Goal: Task Accomplishment & Management: Manage account settings

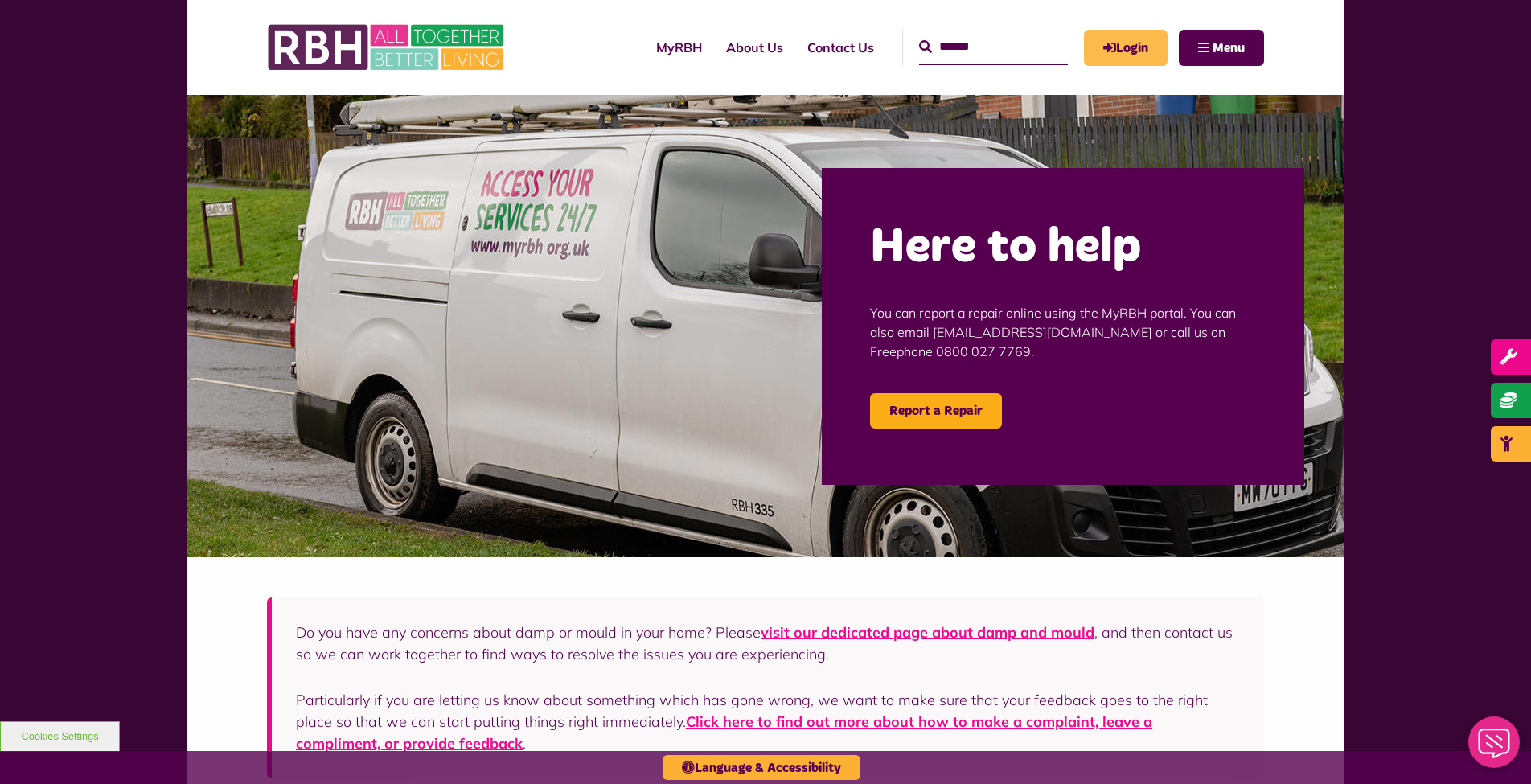
click at [1133, 55] on link "Login" at bounding box center [1125, 47] width 83 height 36
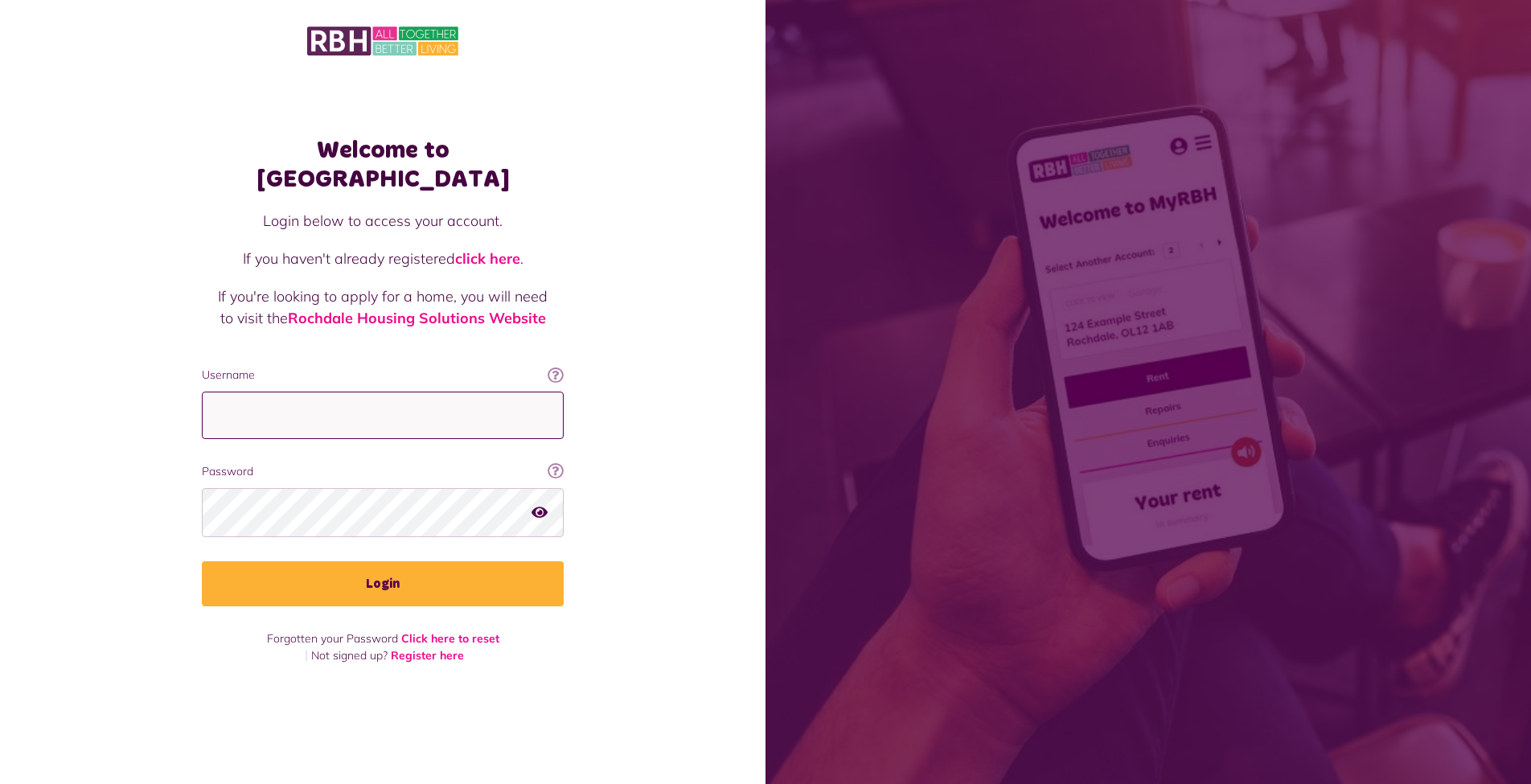
type input "**********"
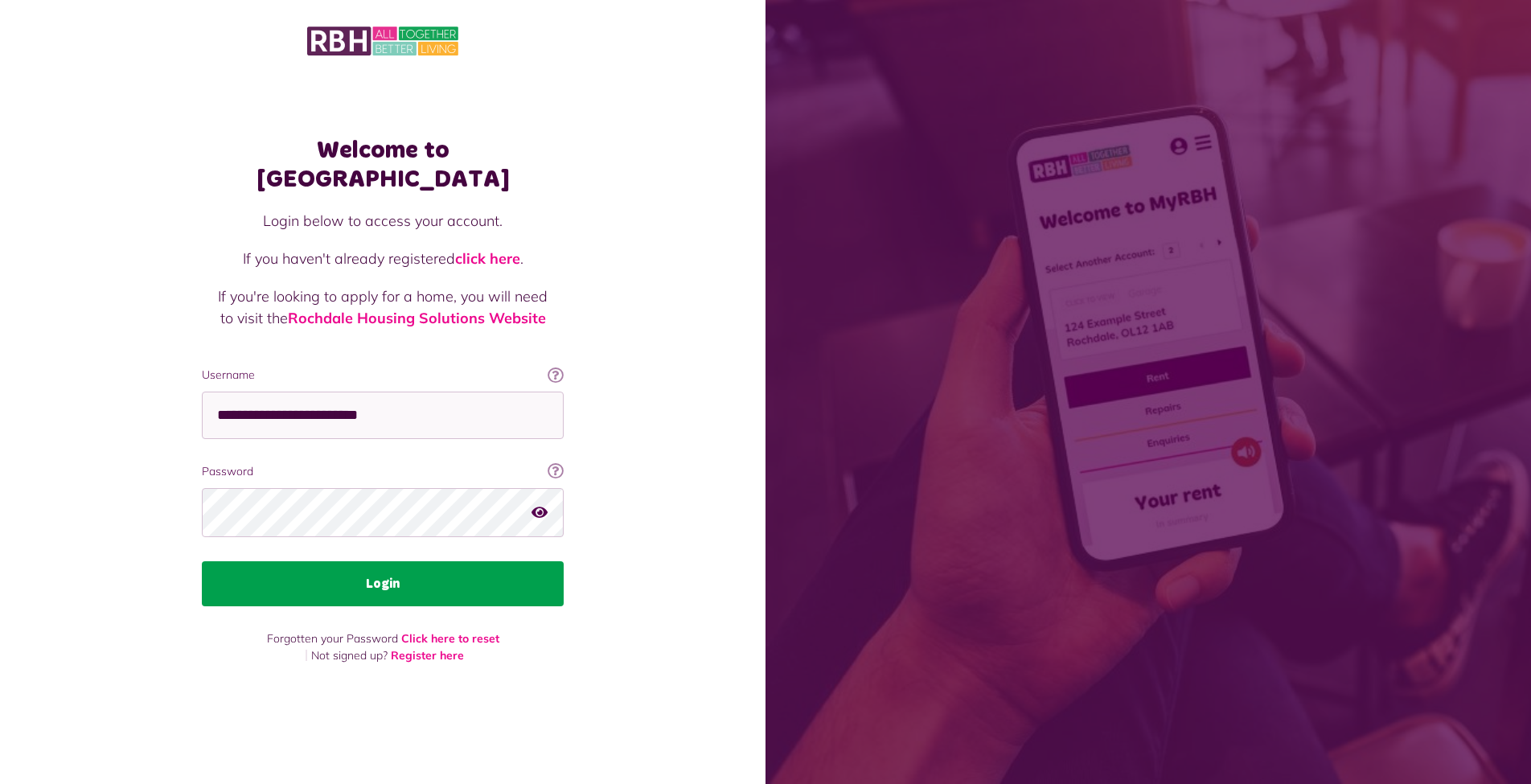
click at [349, 562] on button "Login" at bounding box center [382, 583] width 361 height 45
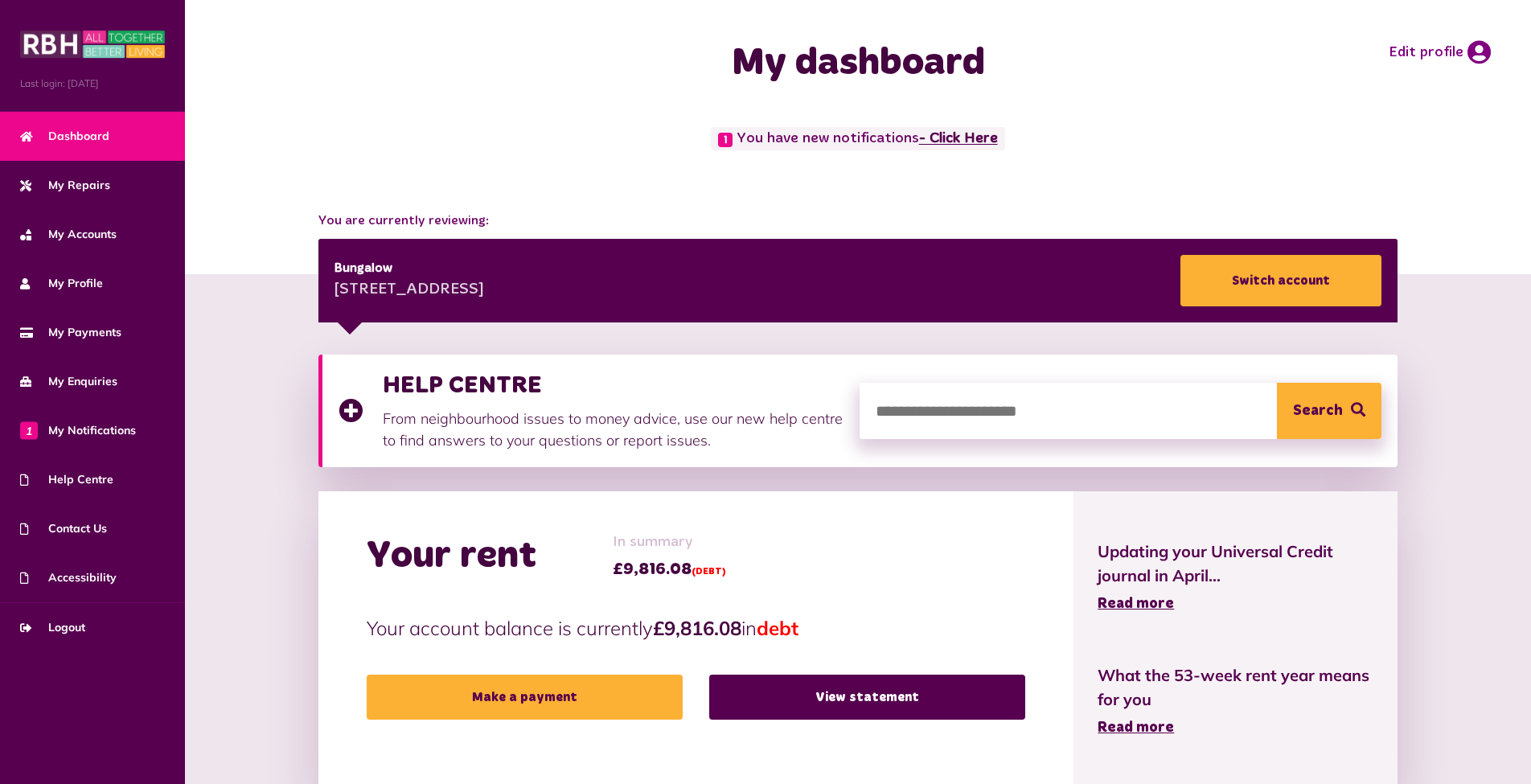
click at [957, 143] on link "- Click Here" at bounding box center [958, 140] width 79 height 15
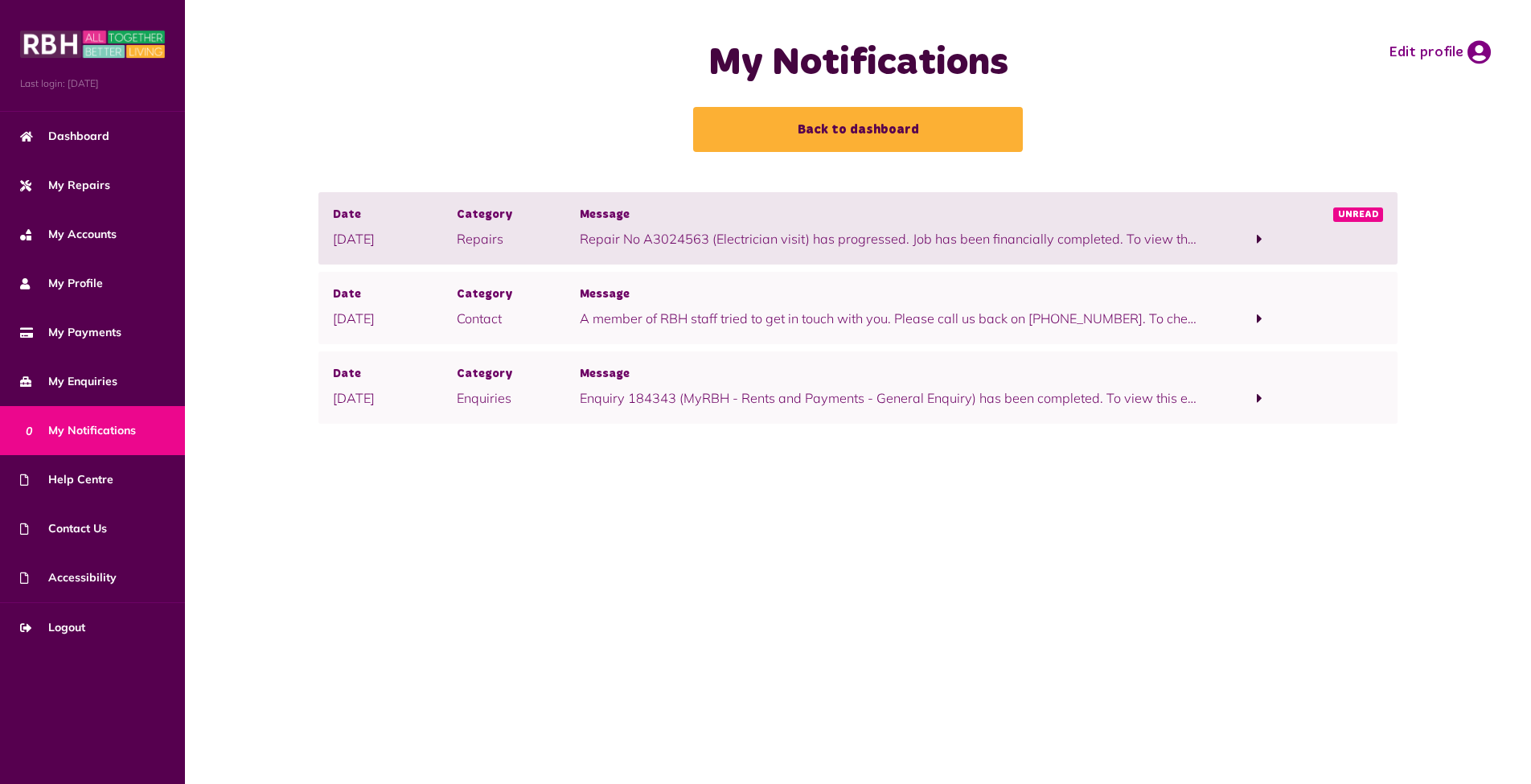
click at [1261, 234] on span at bounding box center [1259, 239] width 6 height 15
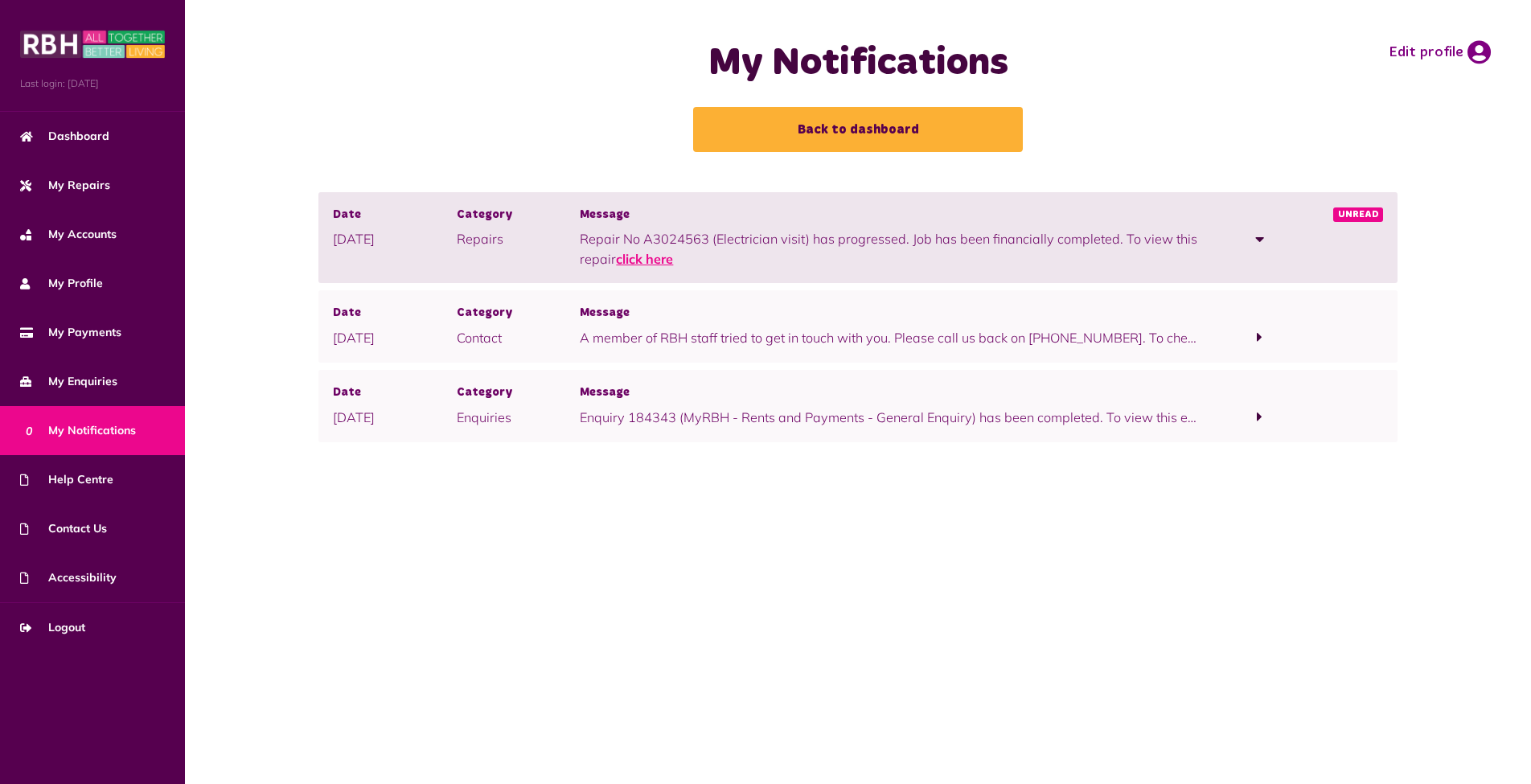
click at [654, 263] on link "click here" at bounding box center [644, 258] width 57 height 16
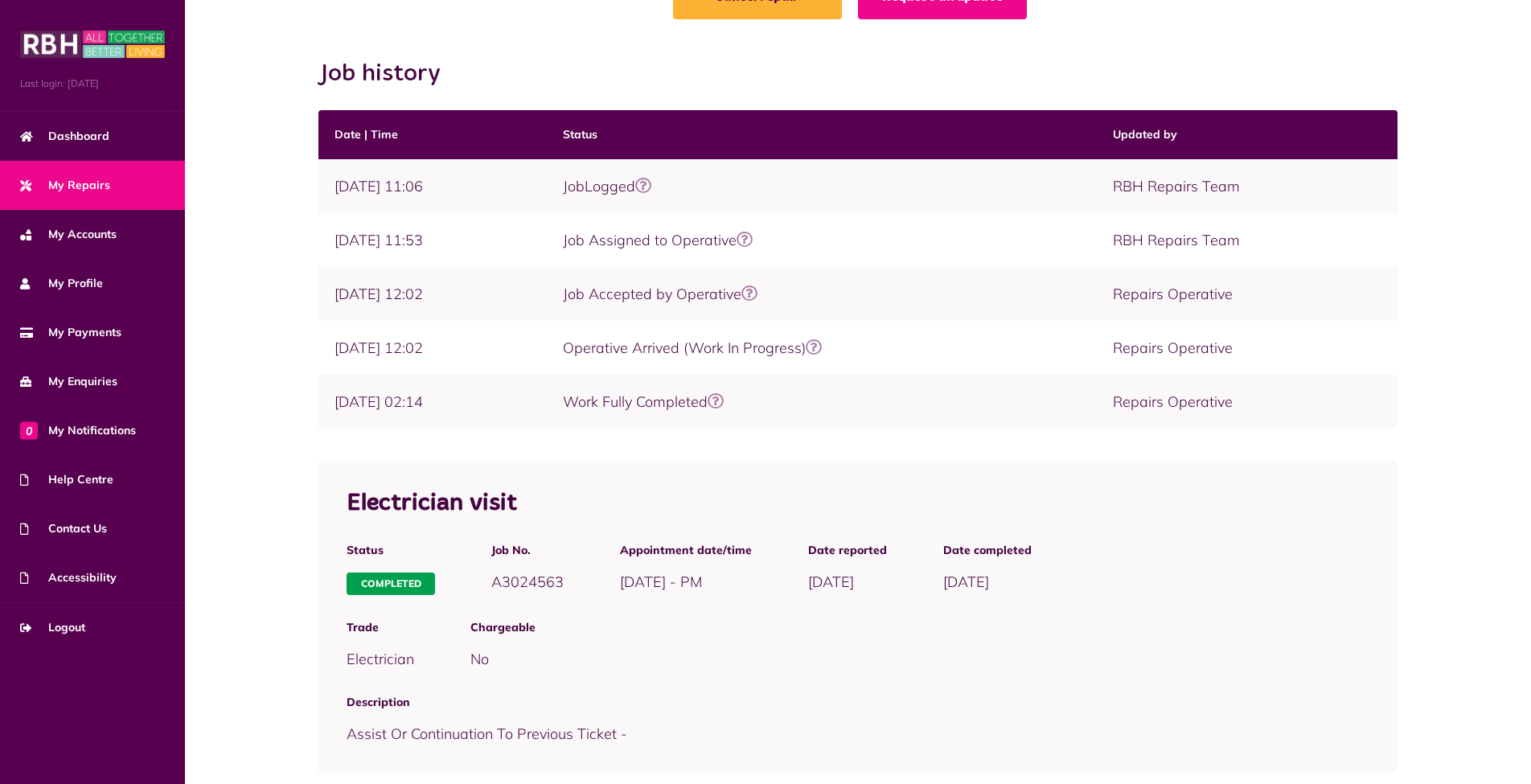
scroll to position [219, 0]
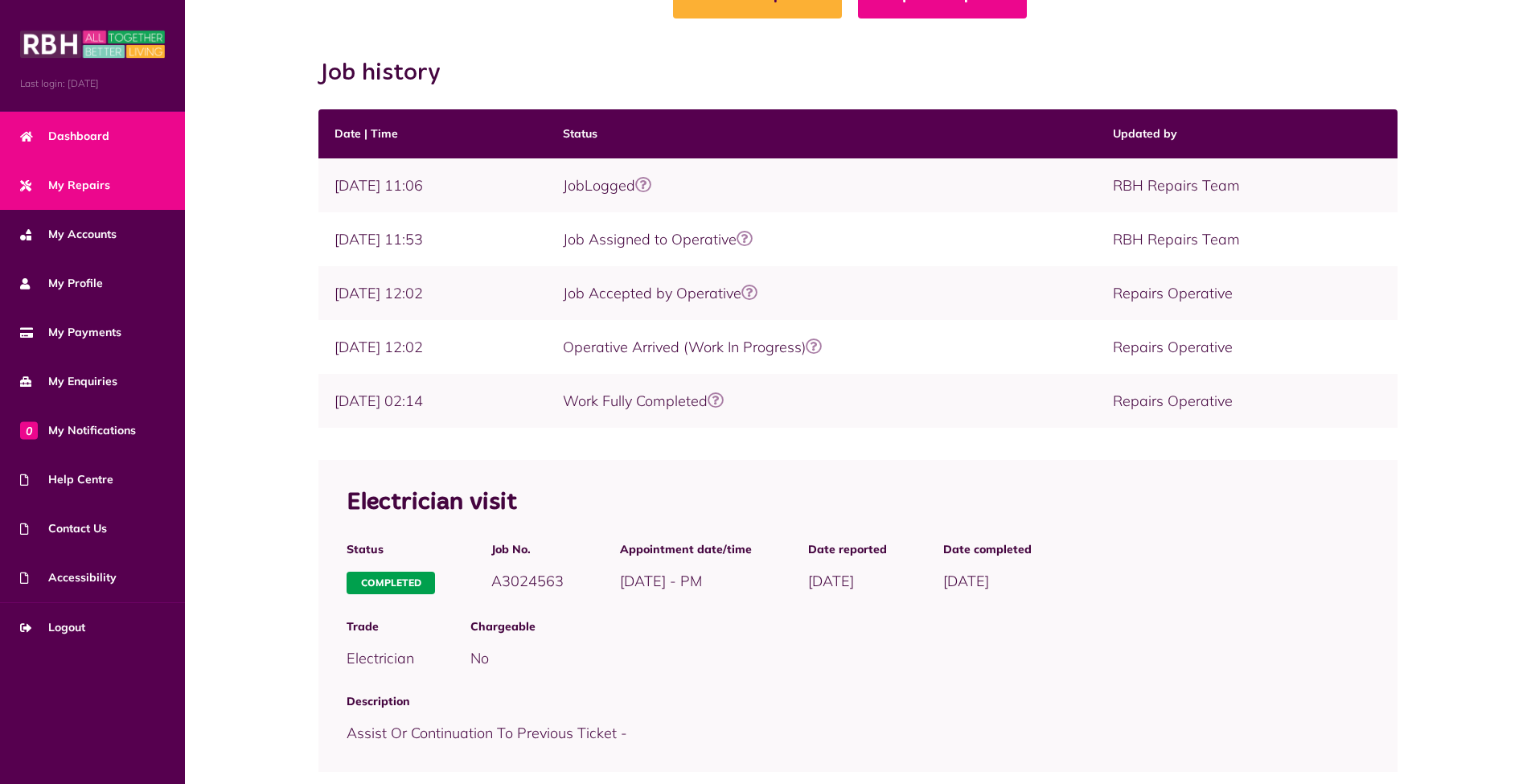
click at [93, 139] on span "Dashboard" at bounding box center [65, 136] width 90 height 17
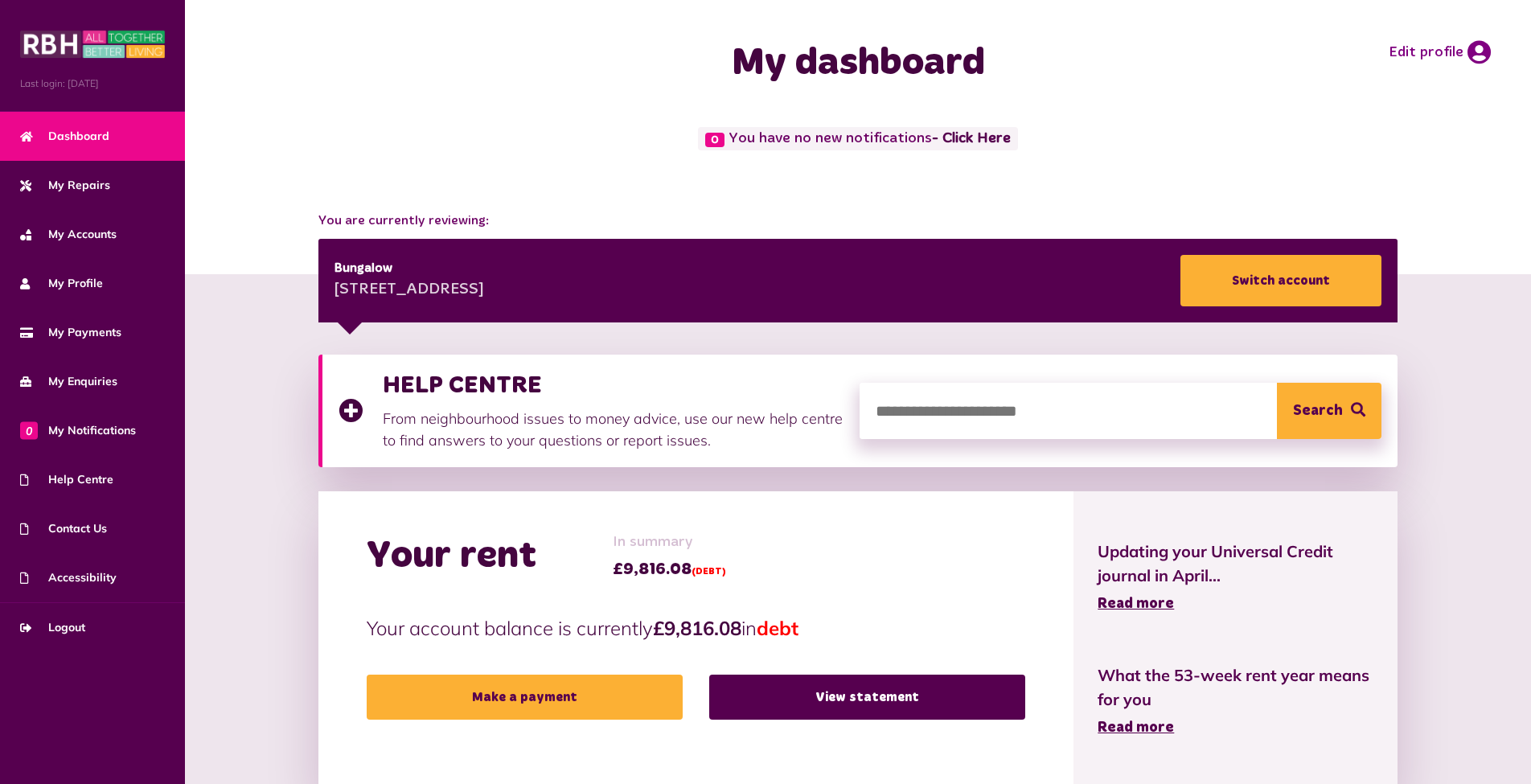
scroll to position [132, 0]
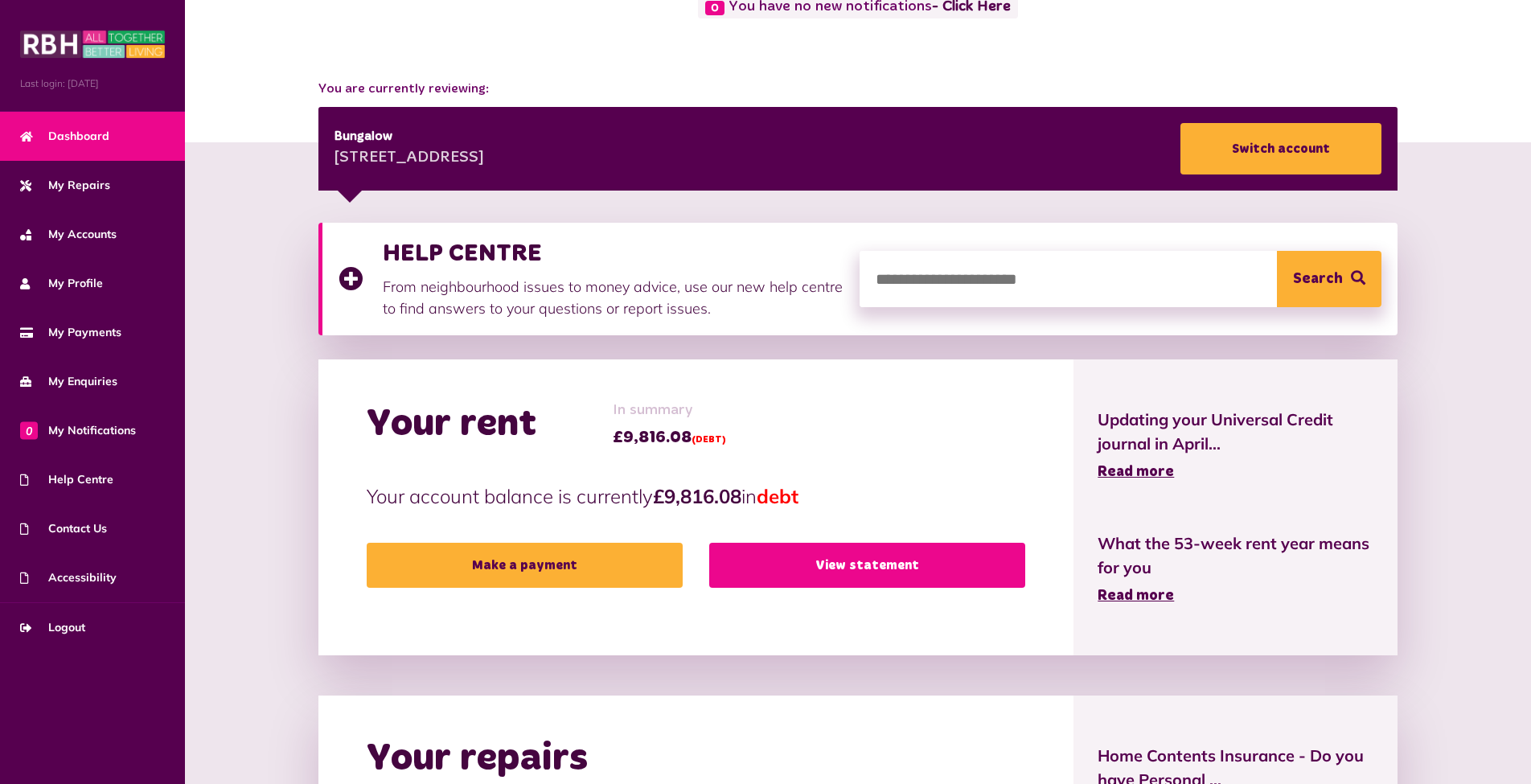
click at [845, 572] on link "View statement" at bounding box center [867, 565] width 316 height 45
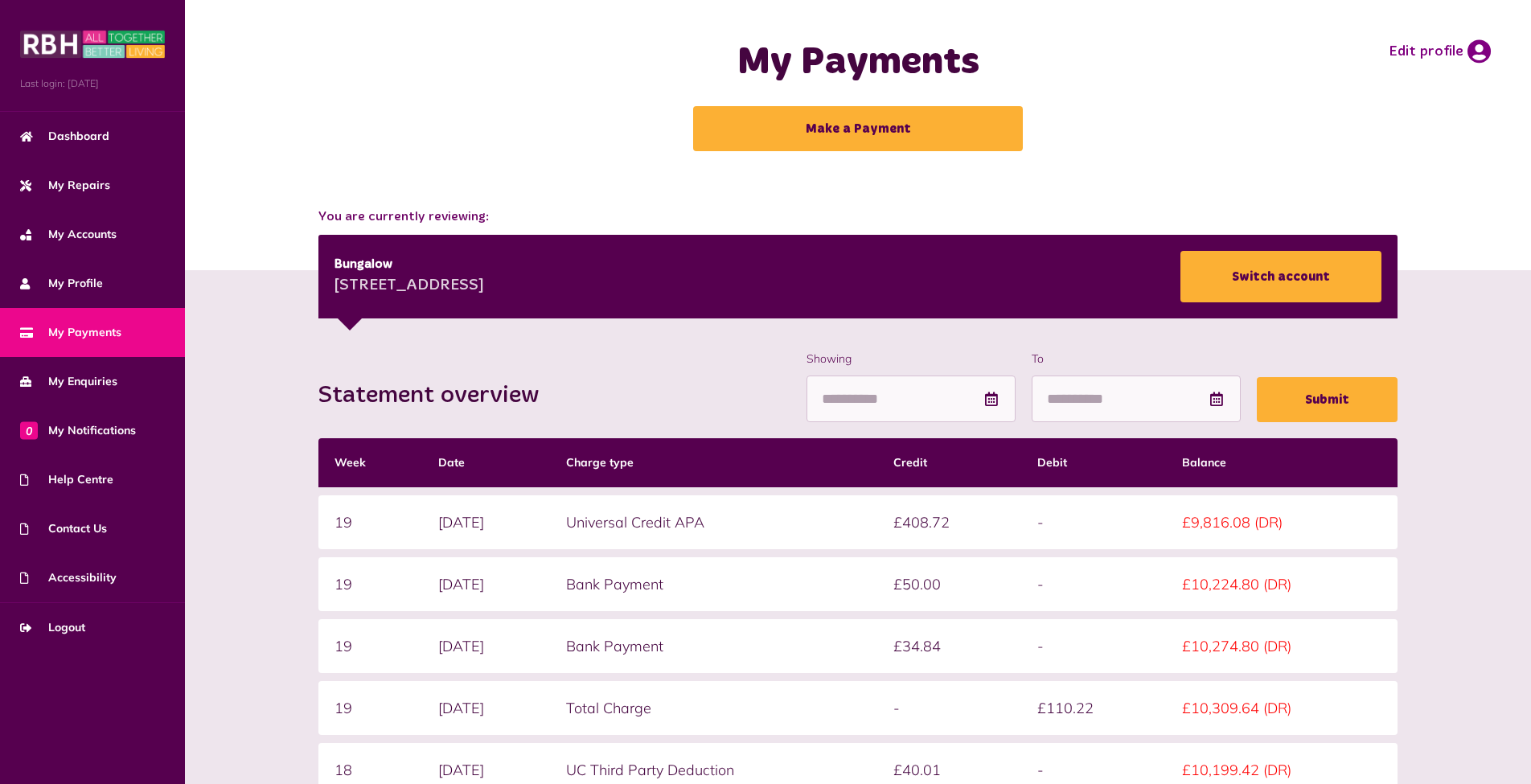
scroll to position [1, 0]
click at [67, 134] on span "Dashboard" at bounding box center [65, 136] width 90 height 17
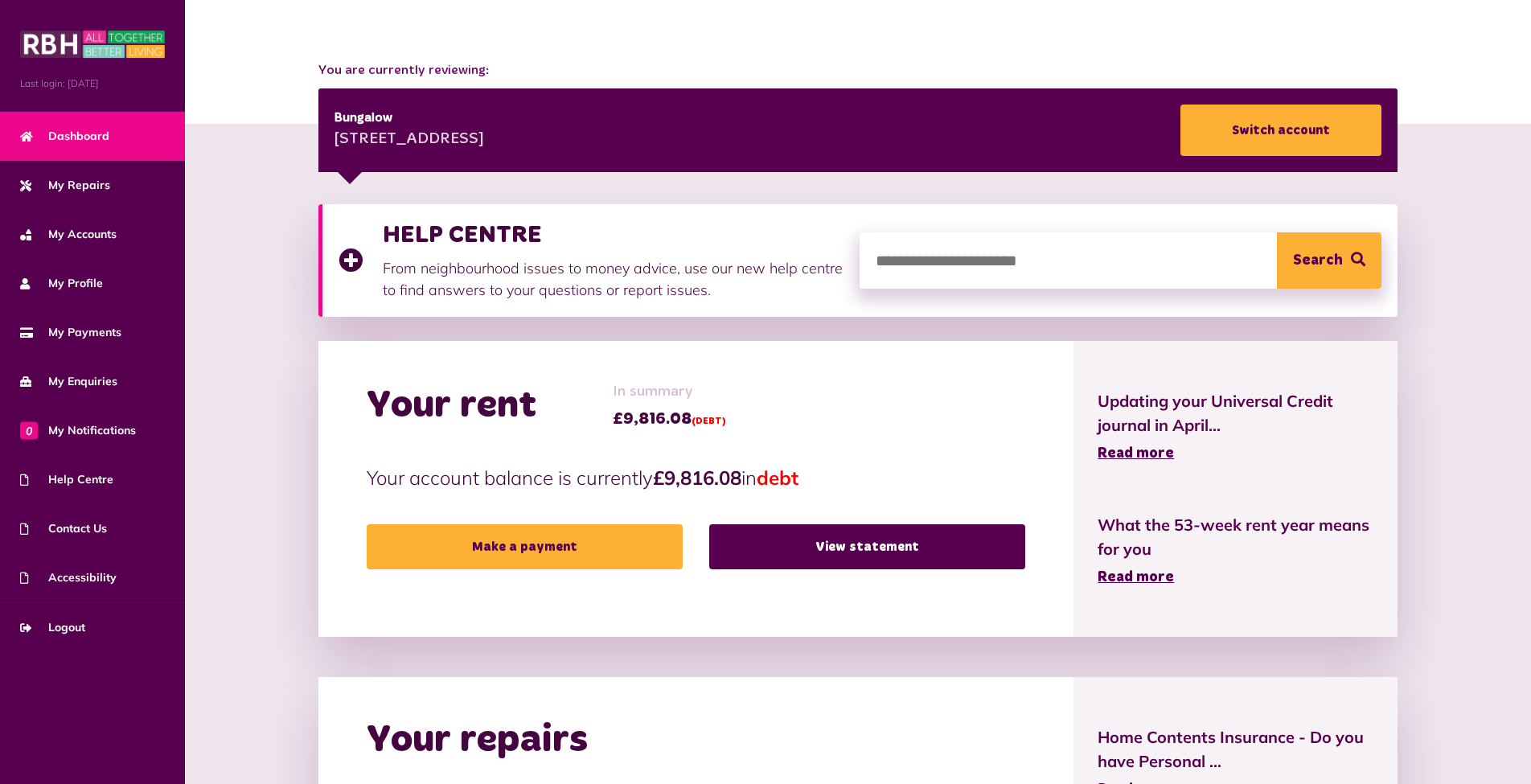
scroll to position [189, 0]
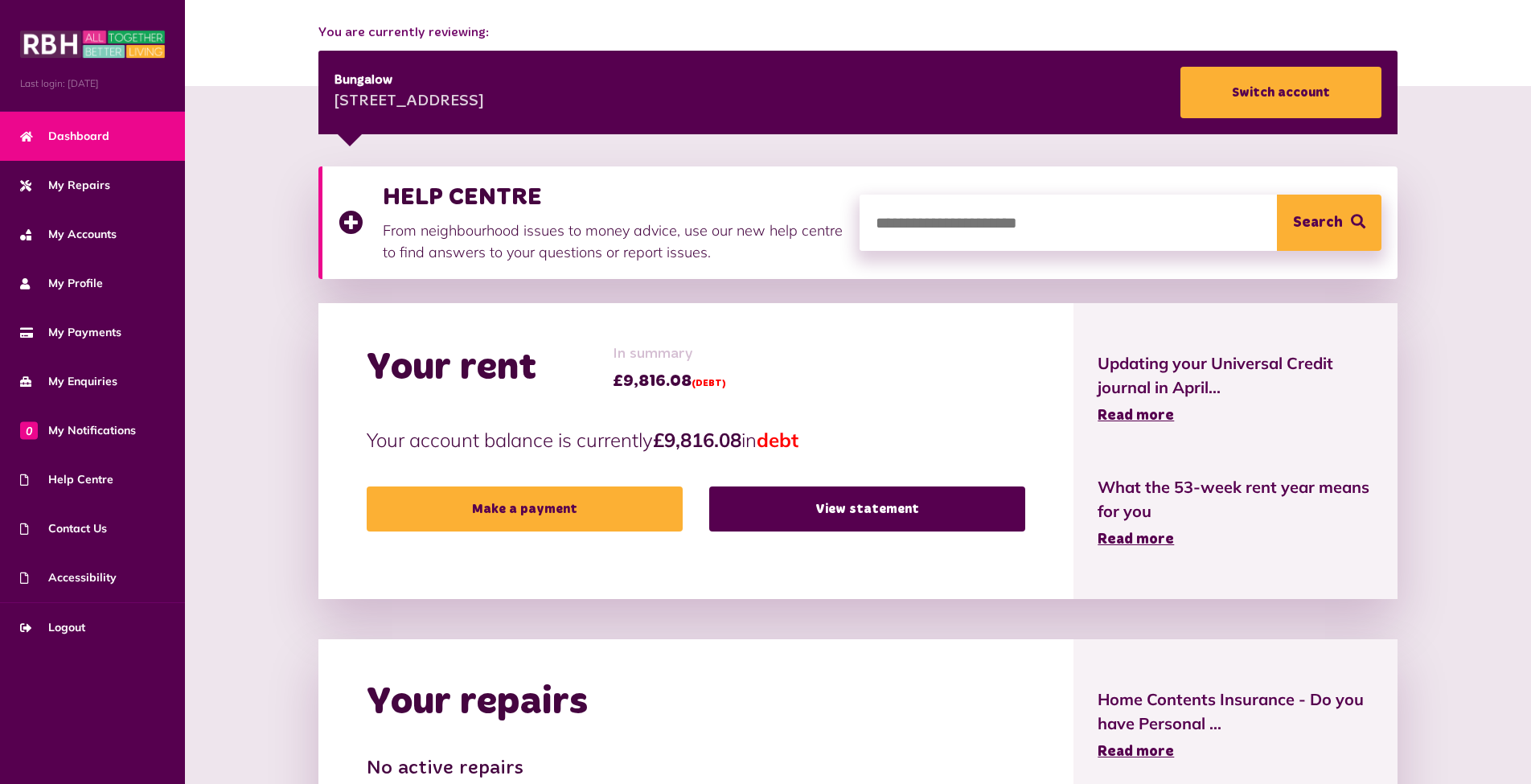
click at [85, 145] on span "Dashboard" at bounding box center [65, 136] width 90 height 17
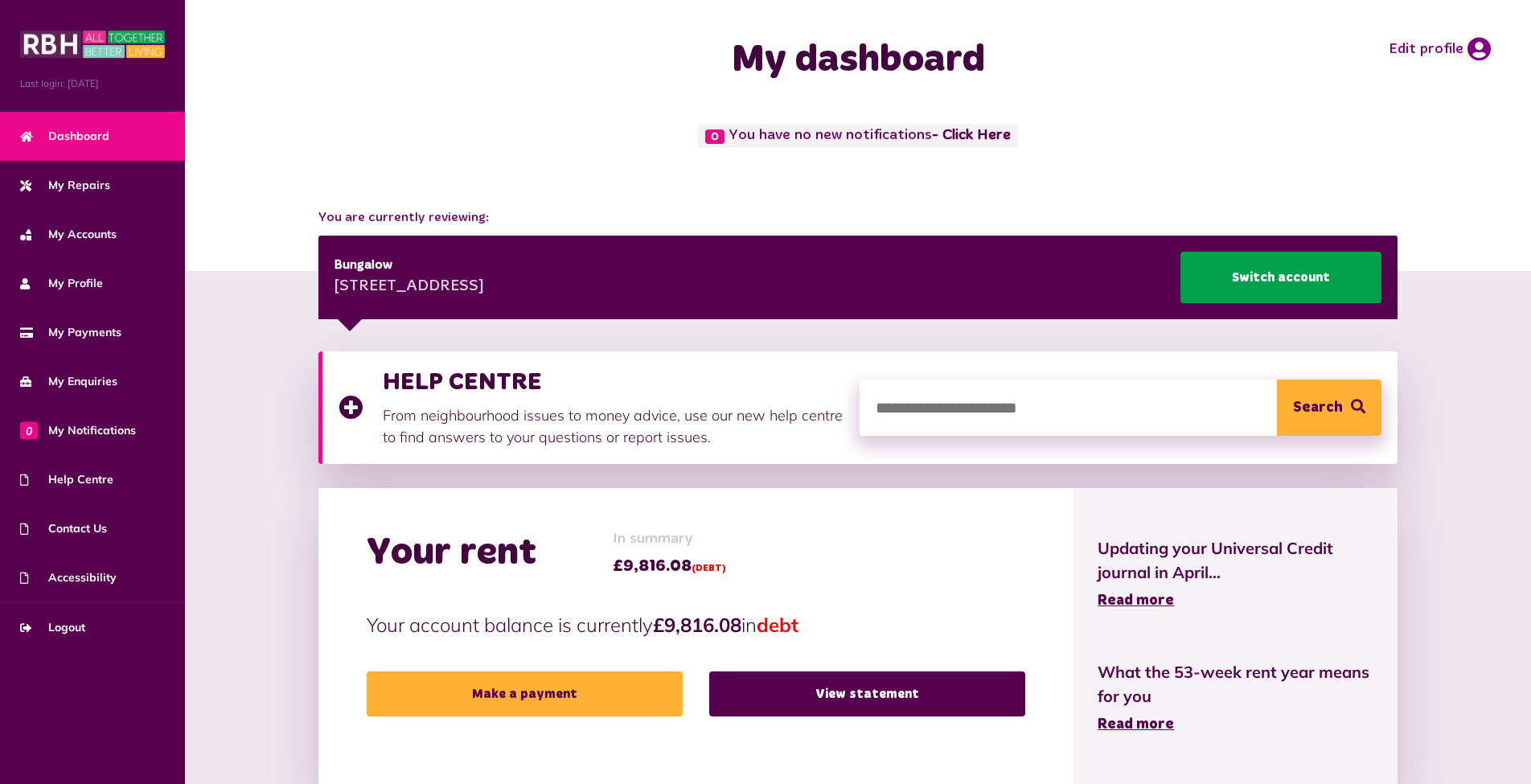
scroll to position [5, 0]
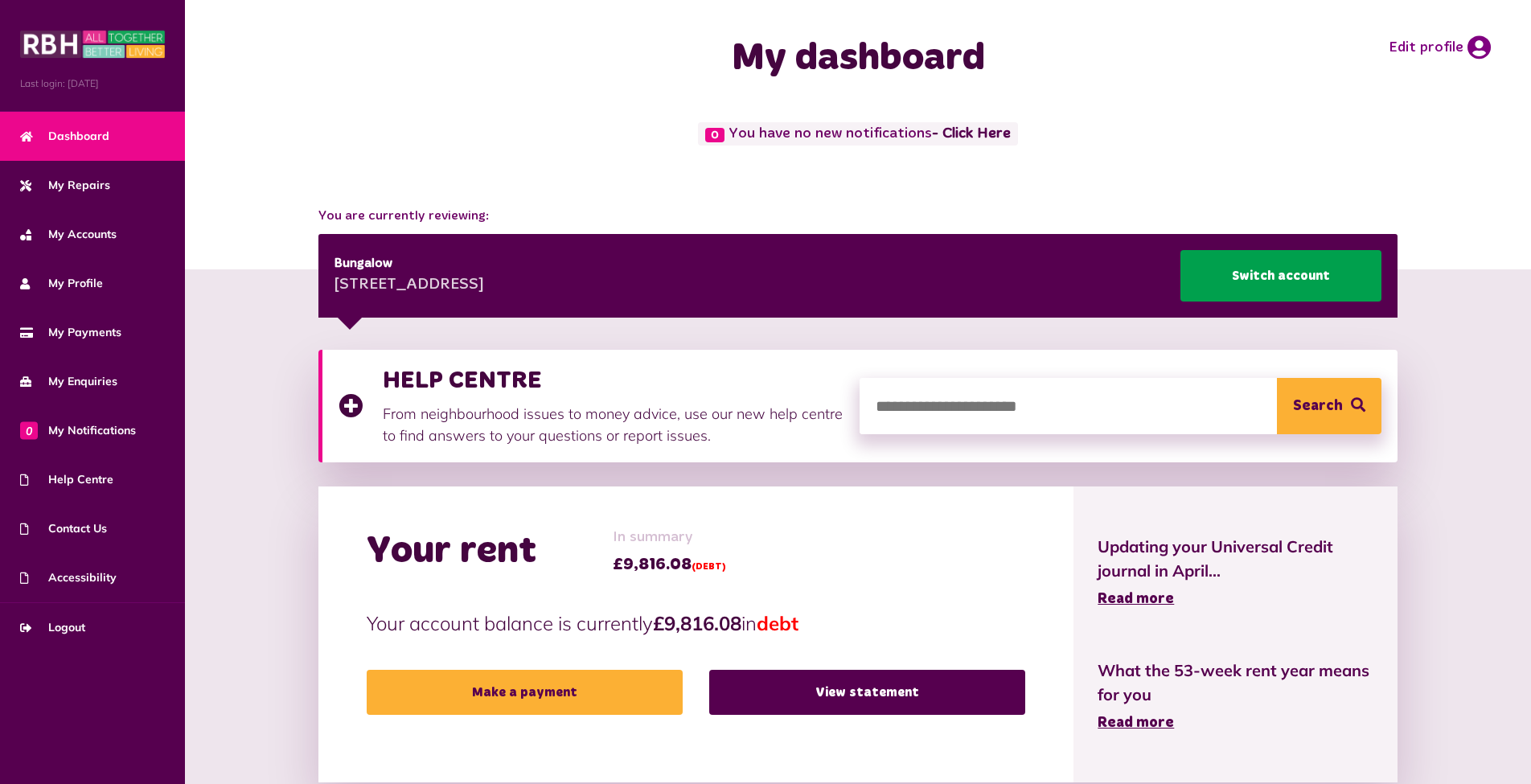
click at [1305, 286] on link "Switch account" at bounding box center [1280, 276] width 201 height 52
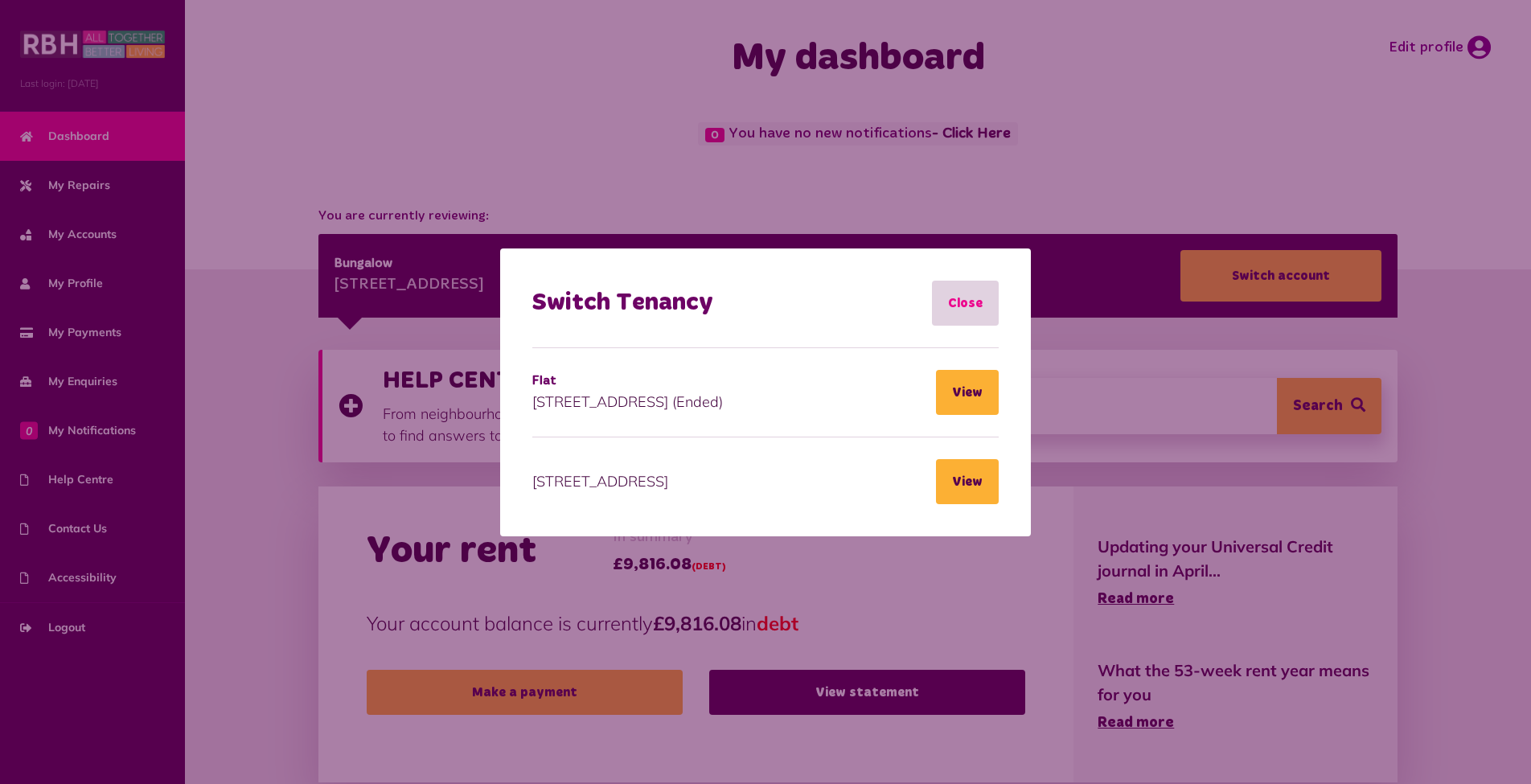
click at [984, 304] on link "Close" at bounding box center [965, 303] width 67 height 45
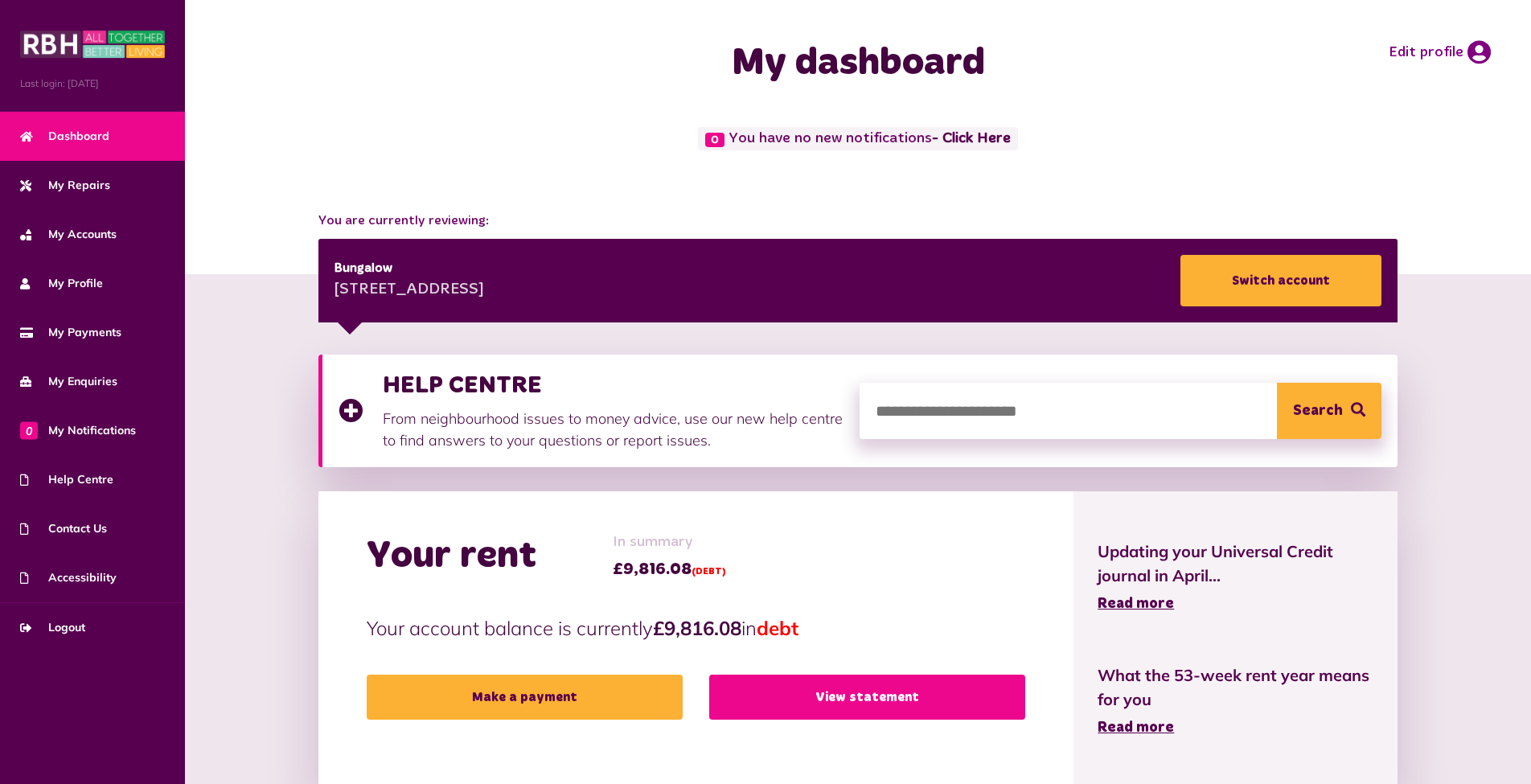
click at [871, 688] on link "View statement" at bounding box center [867, 697] width 316 height 45
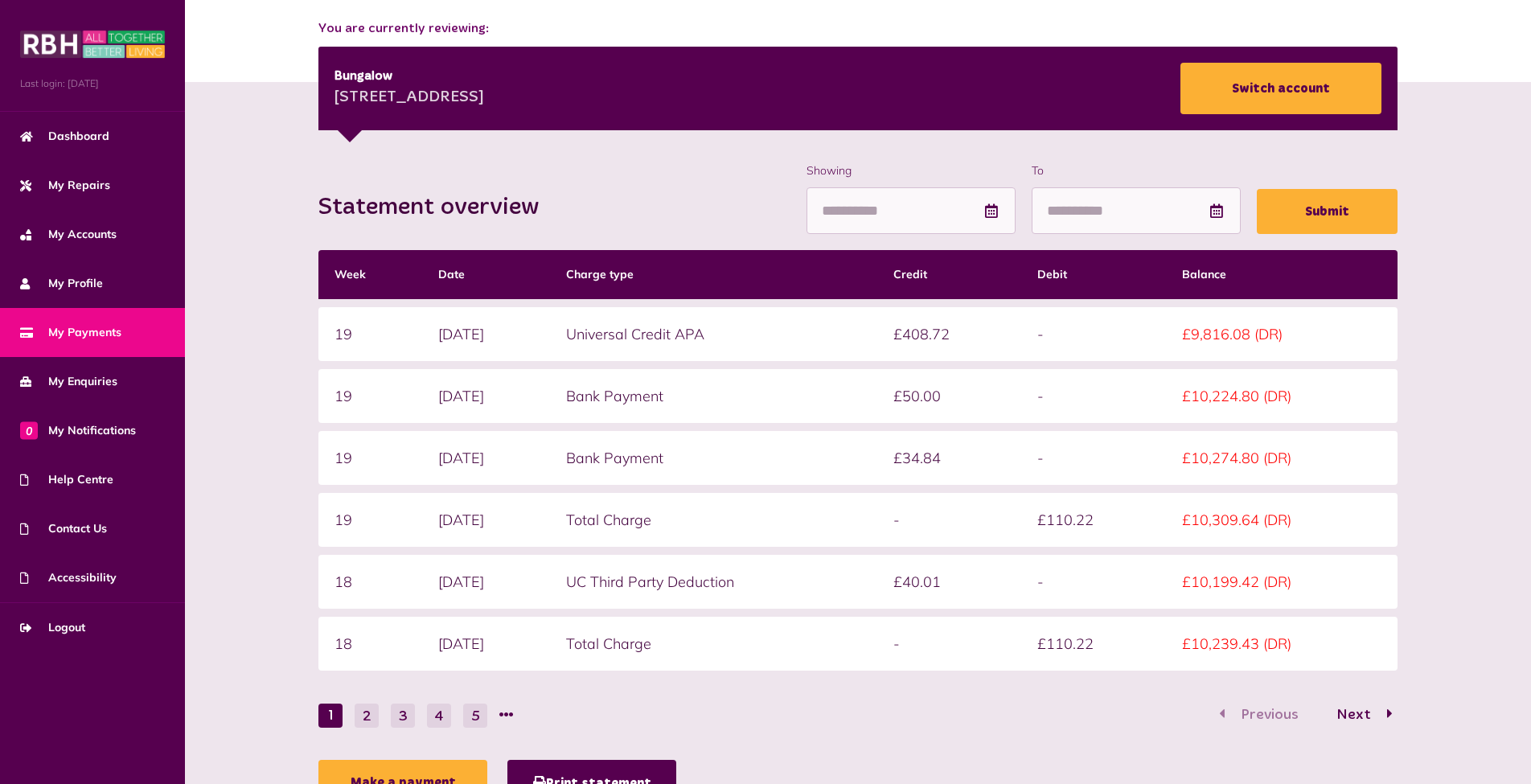
scroll to position [195, 0]
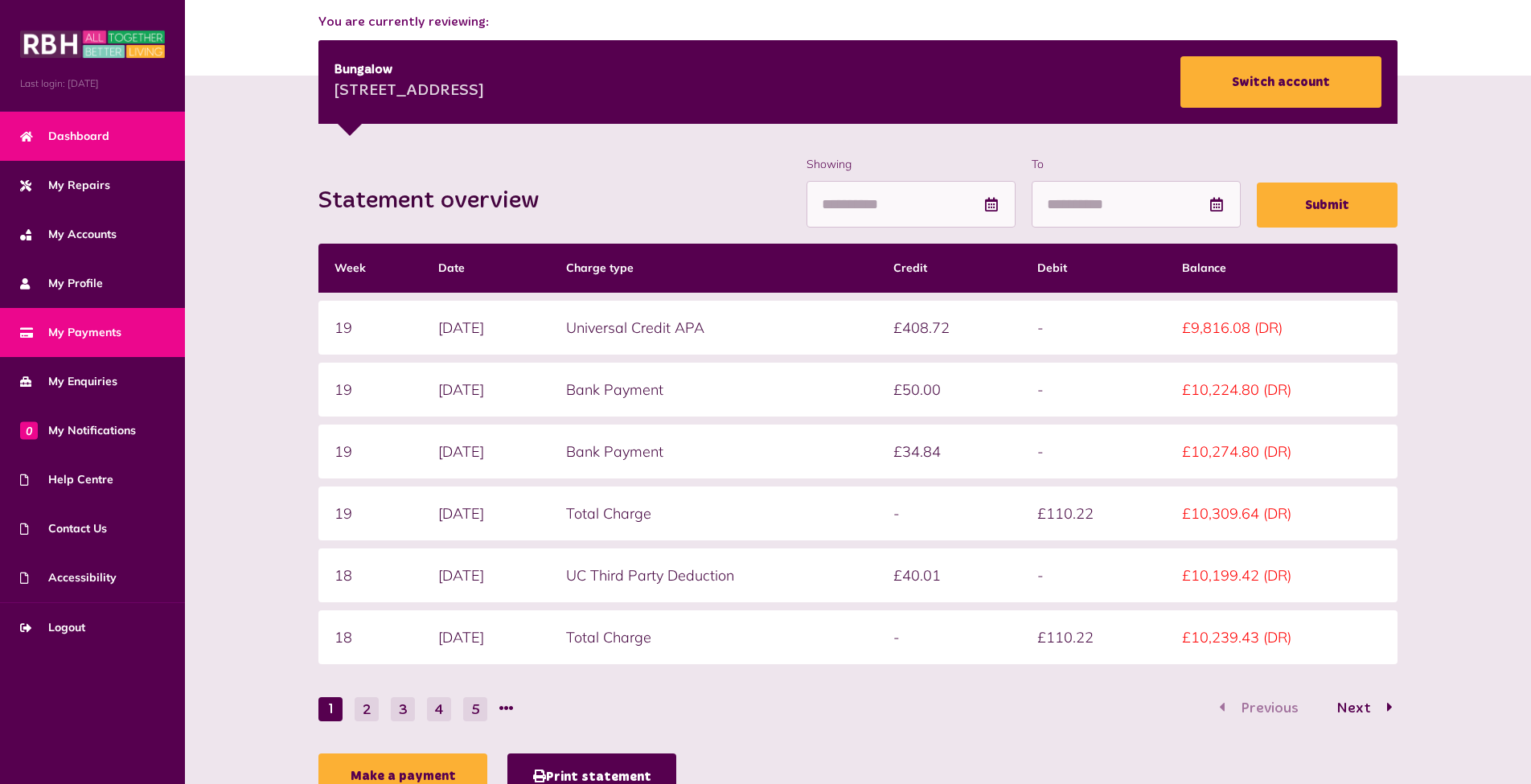
click at [106, 141] on span "Dashboard" at bounding box center [65, 136] width 90 height 17
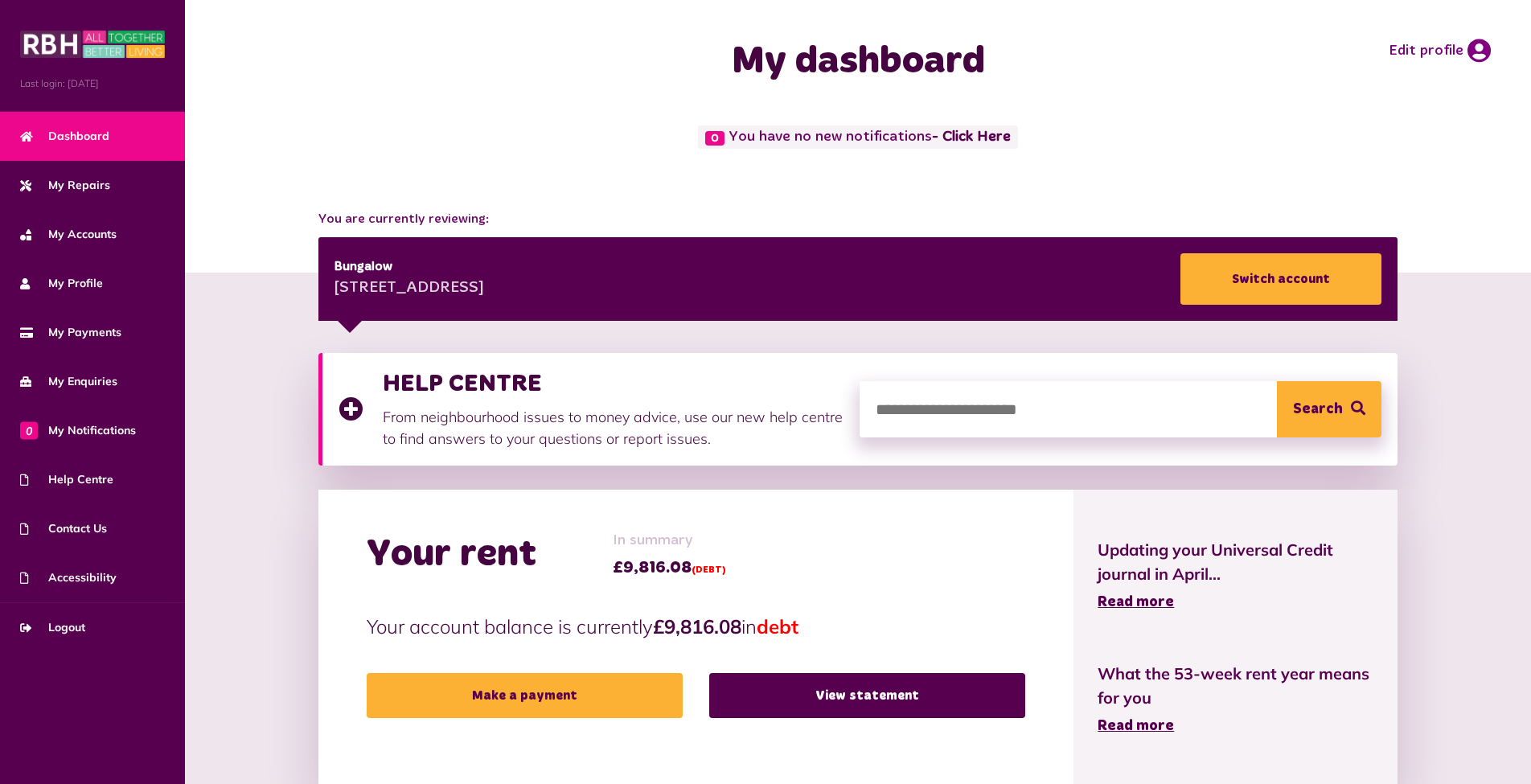
scroll to position [3, 0]
